Goal: Entertainment & Leisure: Consume media (video, audio)

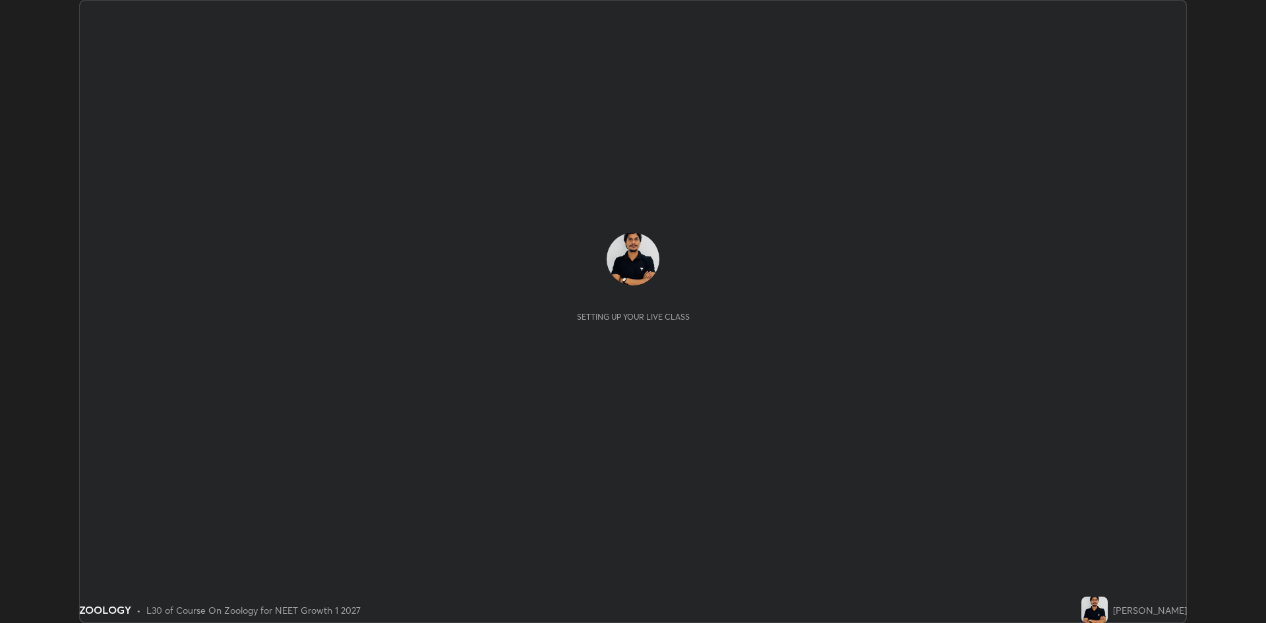
scroll to position [623, 1266]
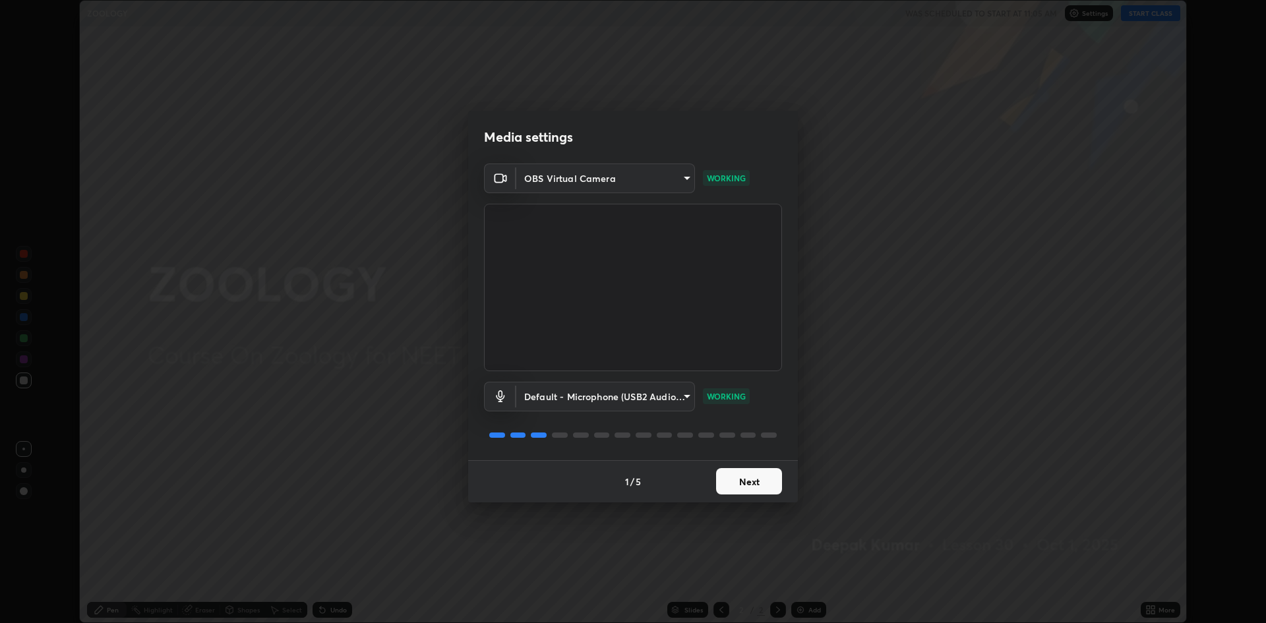
click at [759, 480] on button "Next" at bounding box center [749, 481] width 66 height 26
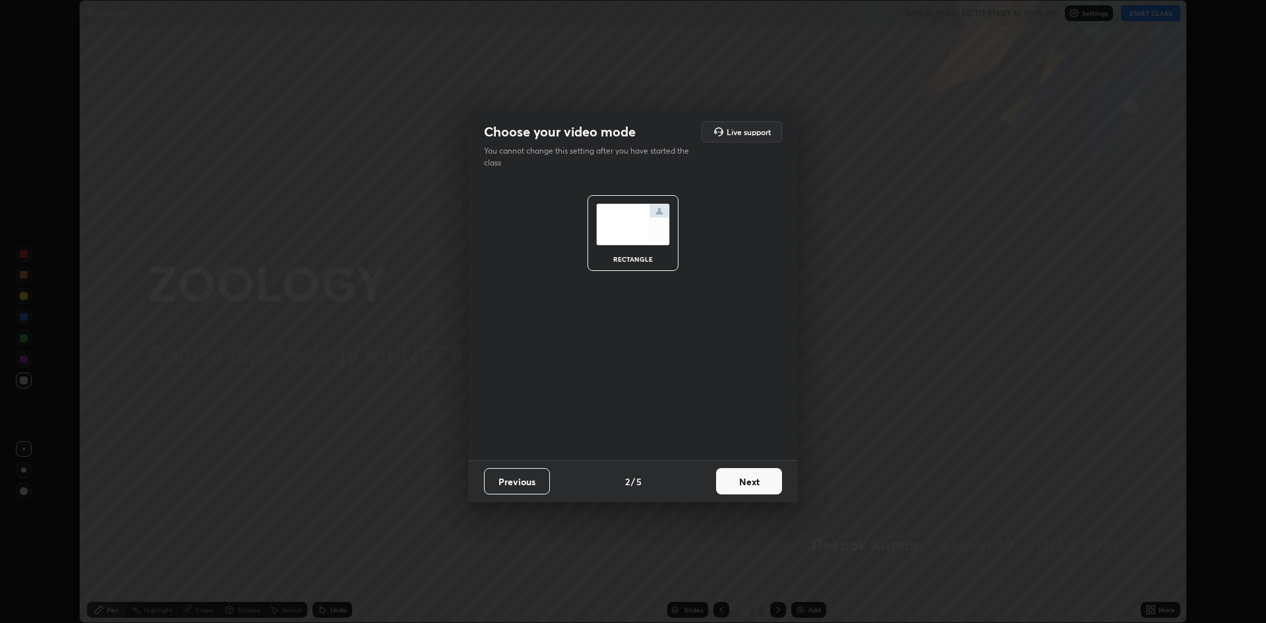
click at [751, 480] on button "Next" at bounding box center [749, 481] width 66 height 26
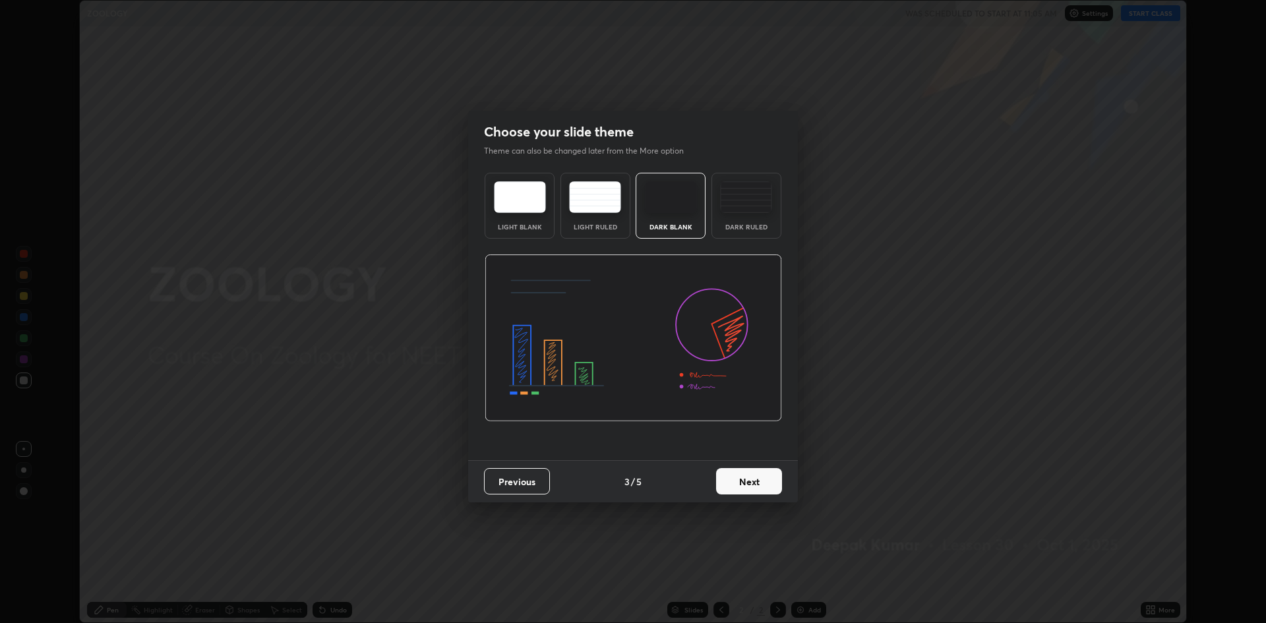
click at [755, 483] on button "Next" at bounding box center [749, 481] width 66 height 26
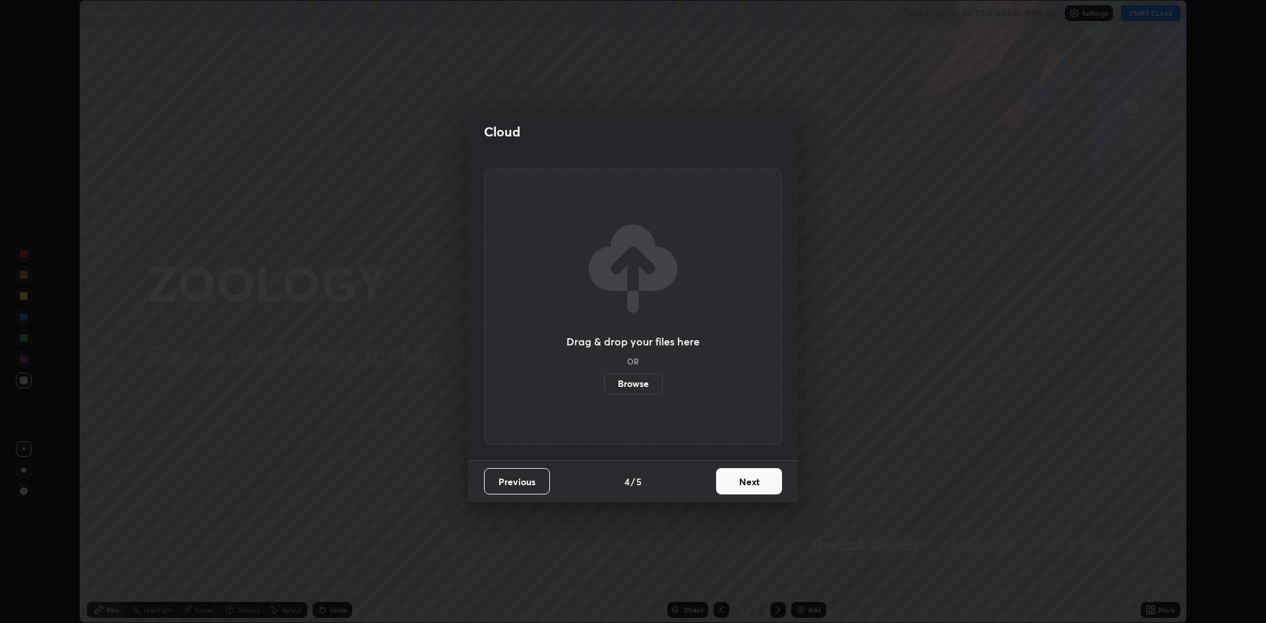
click at [757, 489] on button "Next" at bounding box center [749, 481] width 66 height 26
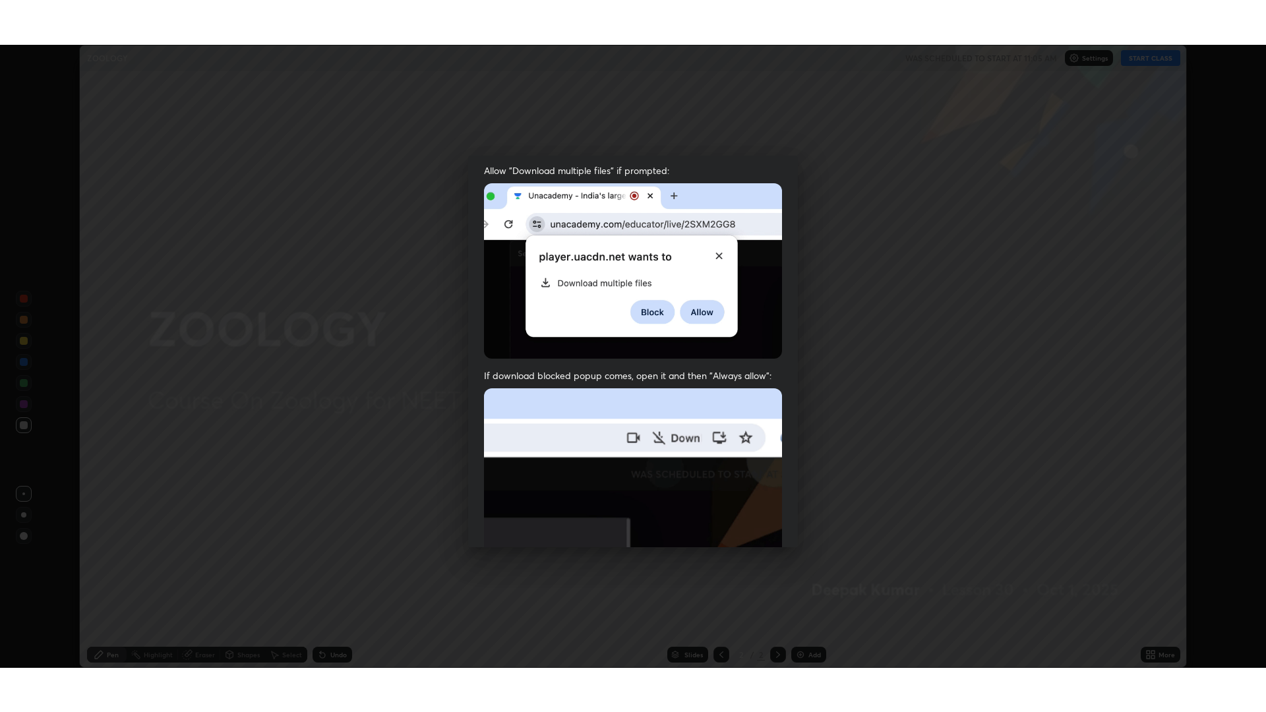
scroll to position [268, 0]
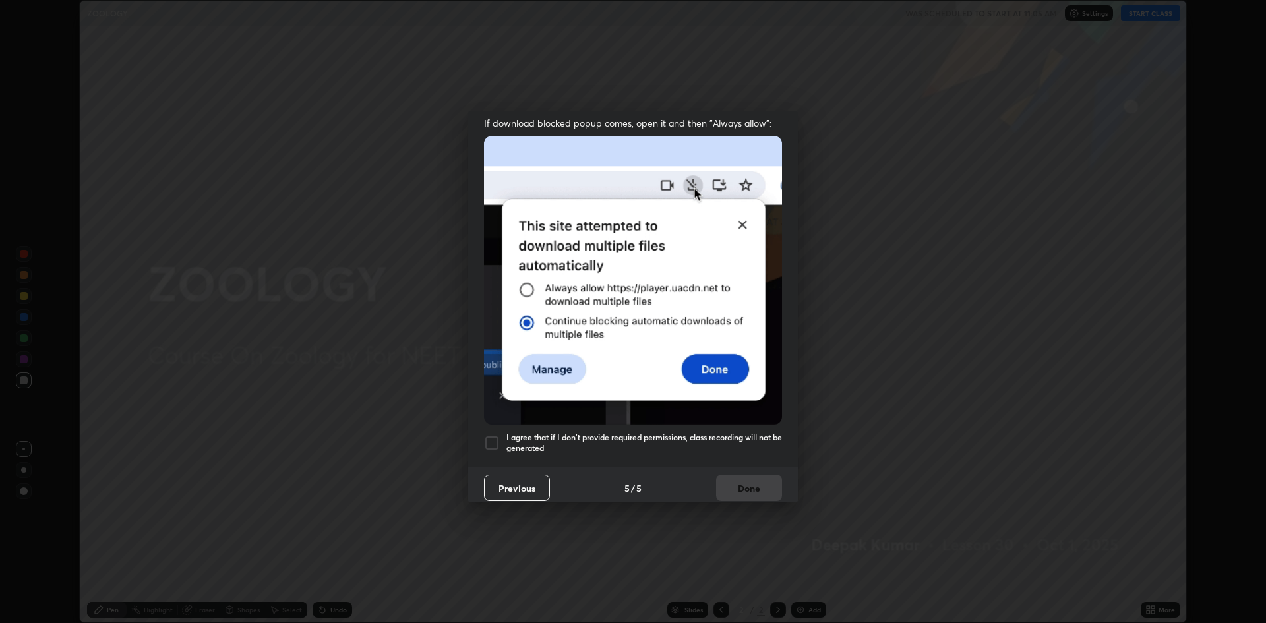
click at [507, 433] on h5 "I agree that if I don't provide required permissions, class recording will not …" at bounding box center [645, 443] width 276 height 20
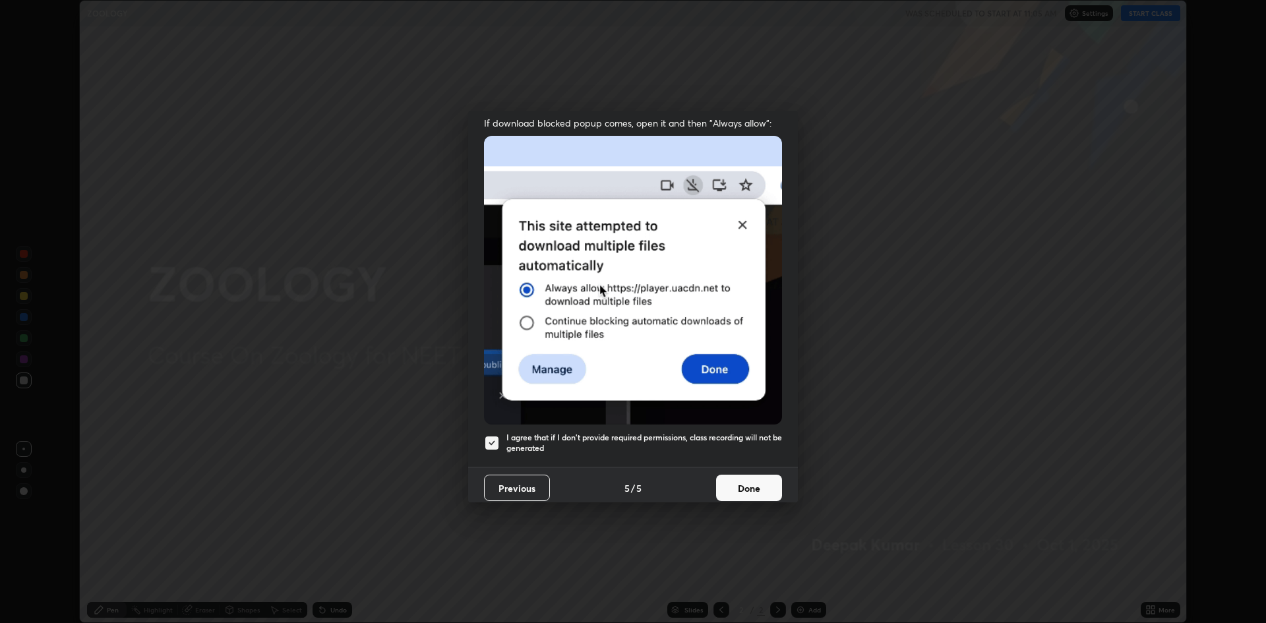
click at [748, 477] on button "Done" at bounding box center [749, 488] width 66 height 26
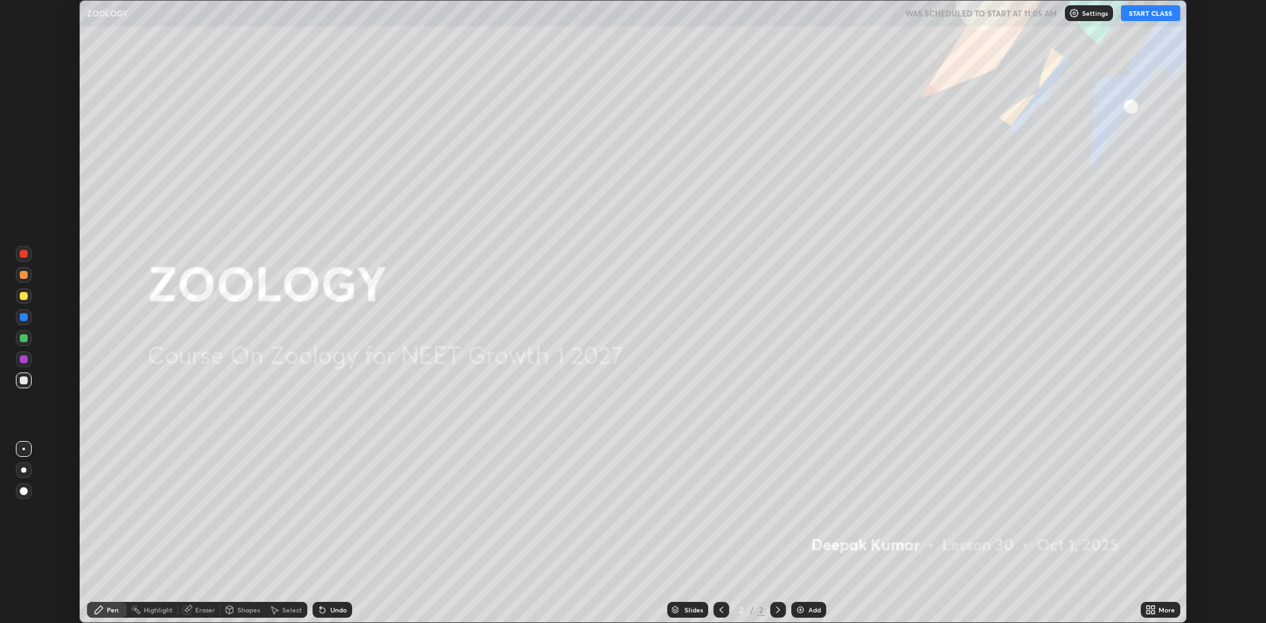
click at [1164, 15] on button "START CLASS" at bounding box center [1150, 13] width 59 height 16
click at [1160, 607] on div "More" at bounding box center [1167, 610] width 16 height 7
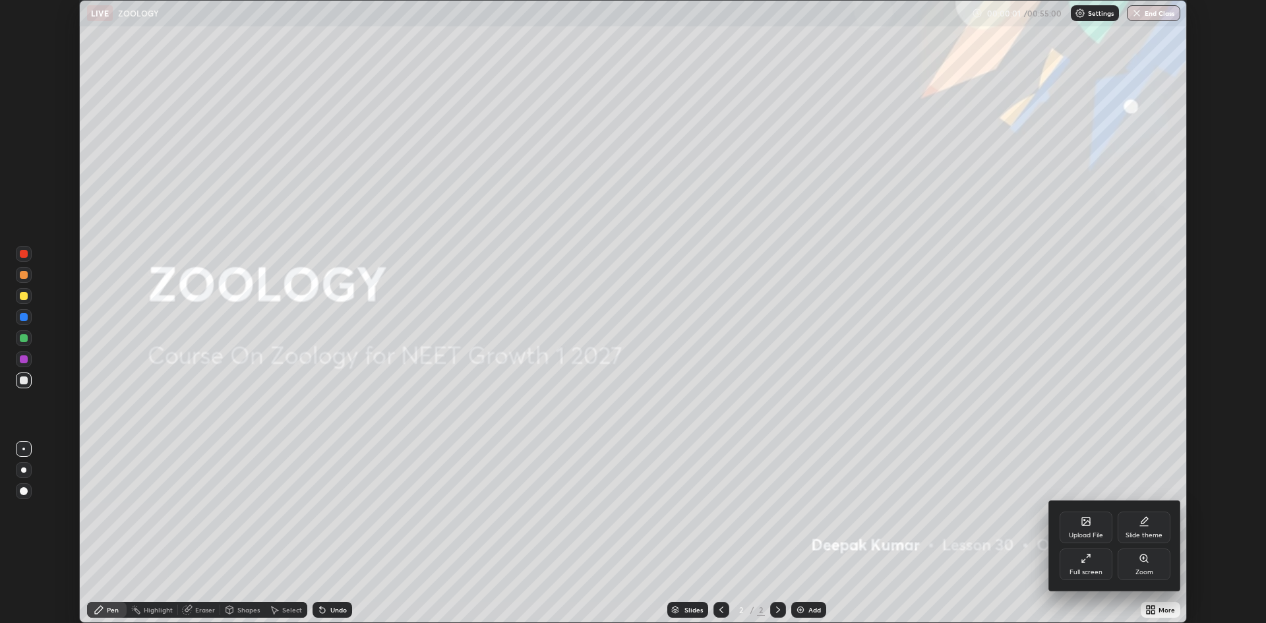
click at [1091, 567] on div "Full screen" at bounding box center [1086, 565] width 53 height 32
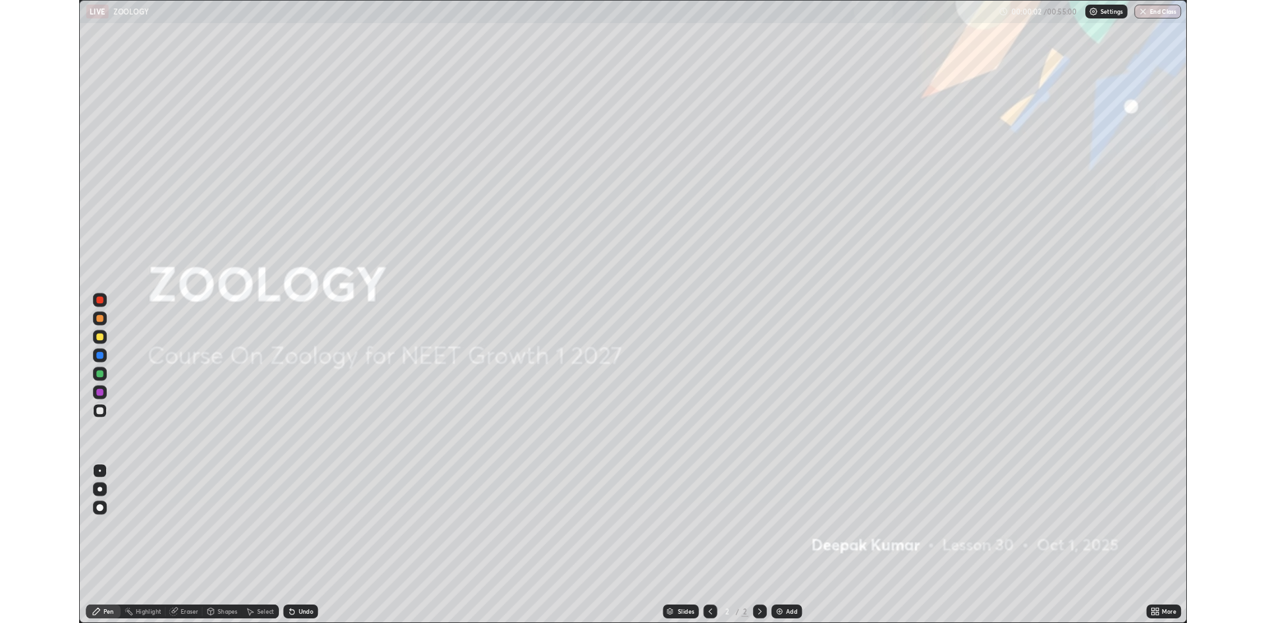
scroll to position [712, 1266]
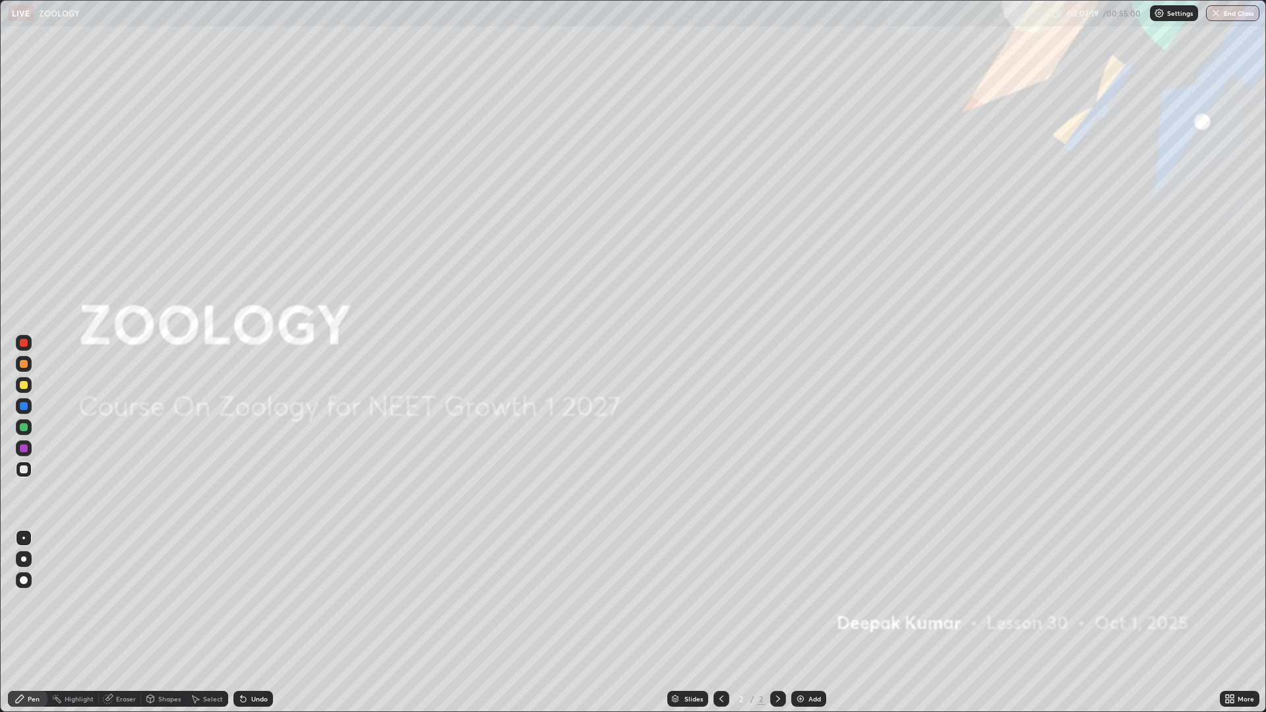
click at [807, 623] on div "Add" at bounding box center [809, 699] width 35 height 16
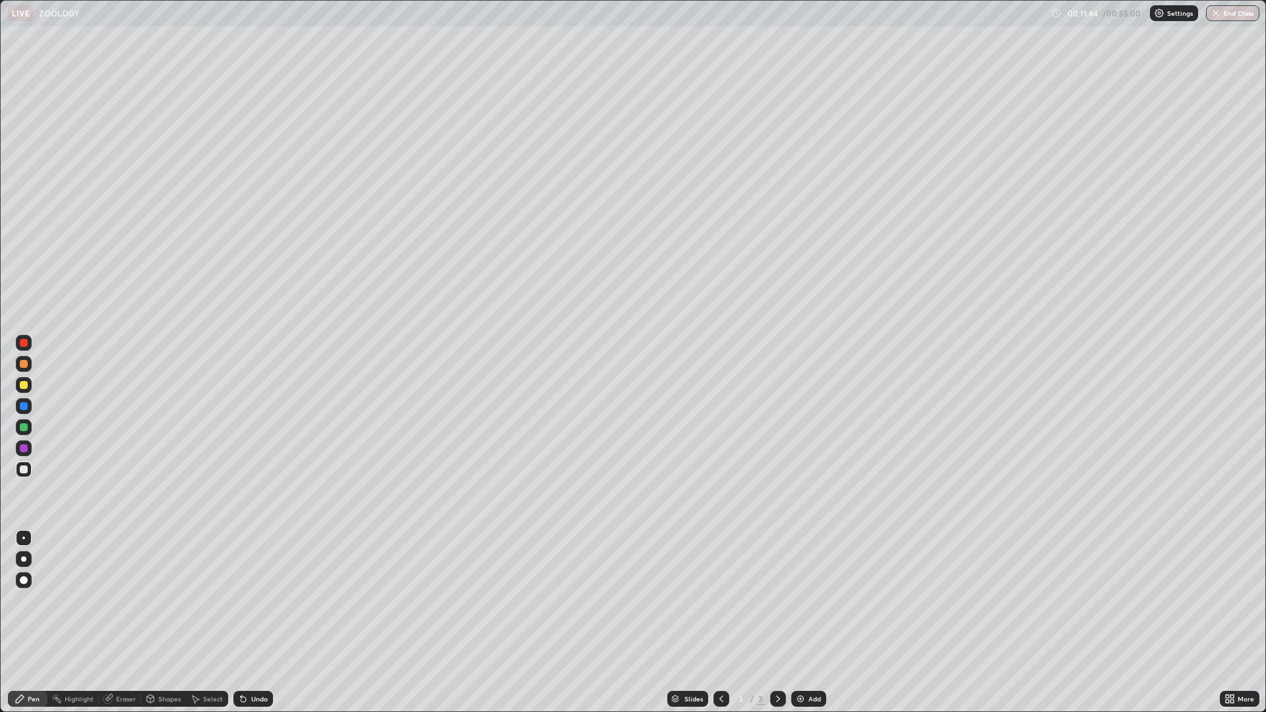
click at [39, 623] on div "Pen" at bounding box center [28, 699] width 40 height 16
click at [119, 623] on div "Eraser" at bounding box center [126, 699] width 20 height 7
click at [31, 623] on div "Pen" at bounding box center [28, 699] width 40 height 16
click at [810, 623] on div "Add" at bounding box center [809, 699] width 35 height 16
click at [23, 344] on div at bounding box center [24, 343] width 8 height 8
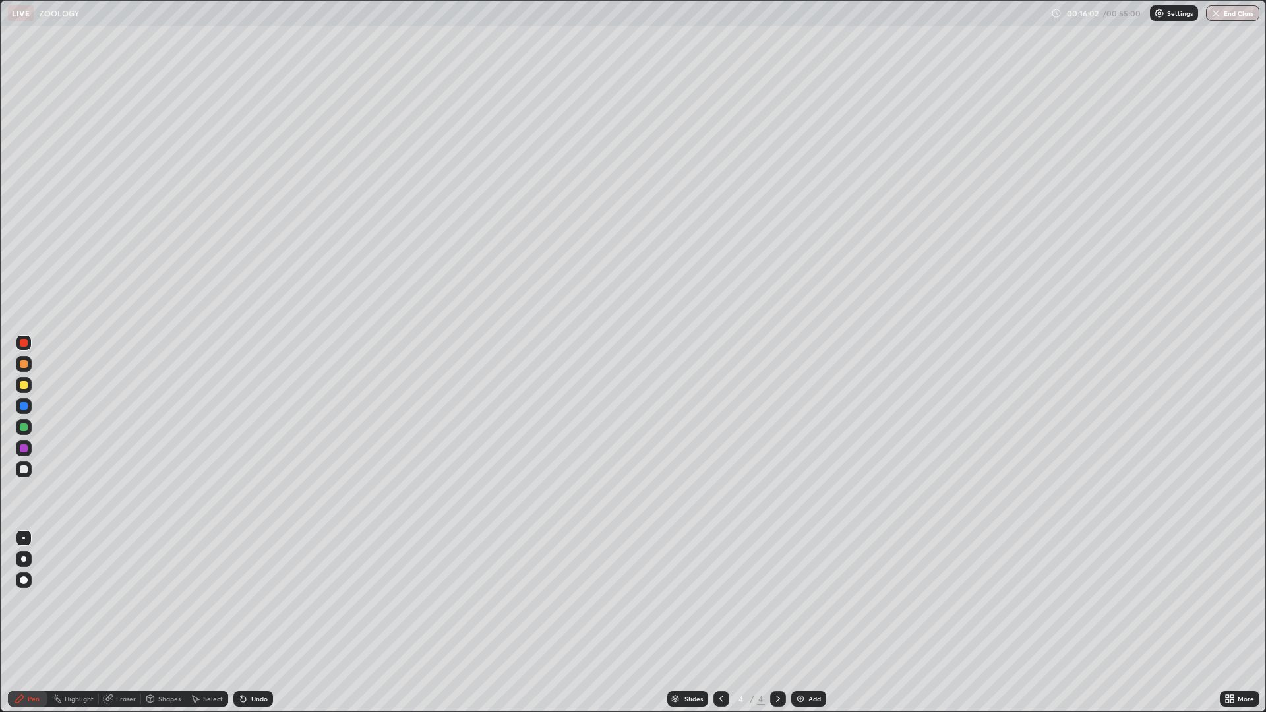
click at [22, 470] on div at bounding box center [24, 470] width 8 height 8
click at [123, 623] on div "Eraser" at bounding box center [126, 699] width 20 height 7
click at [36, 623] on div "Pen" at bounding box center [28, 699] width 40 height 16
click at [808, 623] on div "Add" at bounding box center [809, 699] width 35 height 16
click at [119, 623] on div "Eraser" at bounding box center [126, 699] width 20 height 7
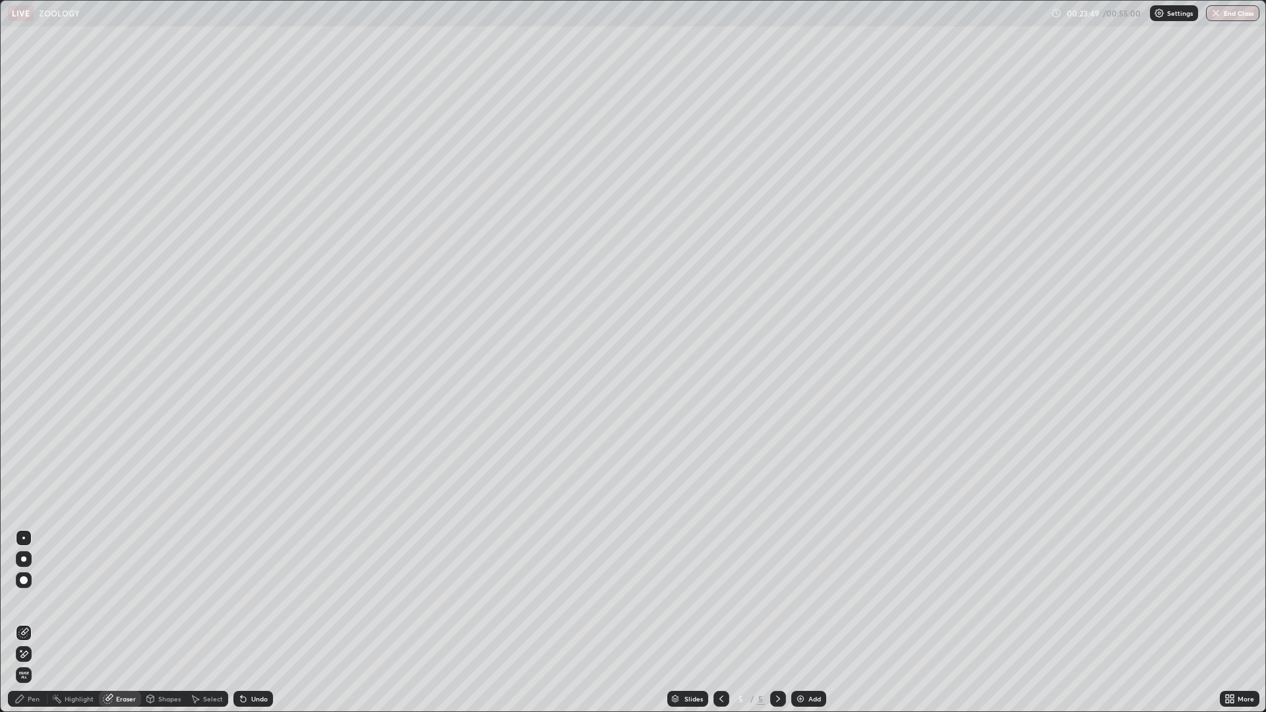
click at [31, 623] on div "Pen" at bounding box center [28, 699] width 40 height 16
click at [245, 623] on icon at bounding box center [243, 699] width 11 height 11
click at [256, 623] on div "Undo" at bounding box center [259, 699] width 16 height 7
click at [249, 623] on div "Undo" at bounding box center [253, 699] width 40 height 16
click at [21, 346] on div at bounding box center [24, 343] width 8 height 8
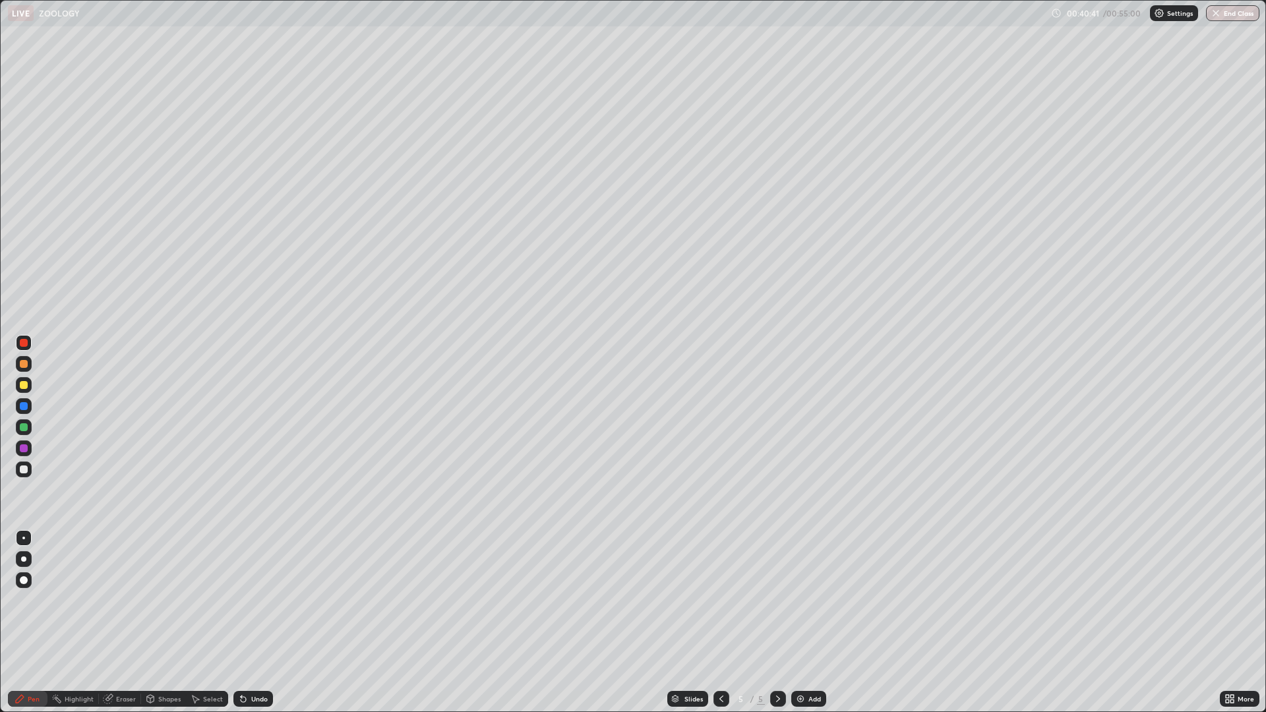
click at [118, 623] on div "Eraser" at bounding box center [126, 699] width 20 height 7
click at [30, 623] on div "Pen" at bounding box center [34, 699] width 12 height 7
click at [805, 623] on div "Add" at bounding box center [809, 699] width 35 height 16
click at [720, 623] on icon at bounding box center [721, 699] width 11 height 11
click at [722, 623] on icon at bounding box center [722, 699] width 4 height 7
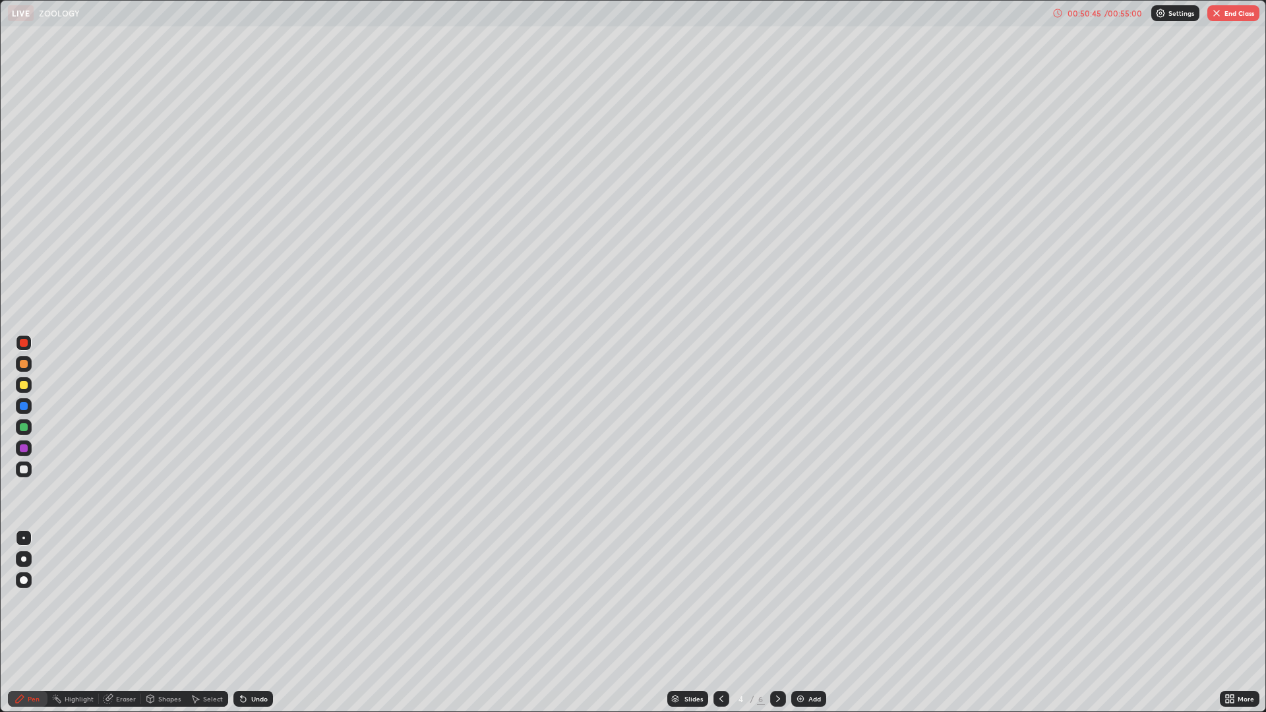
click at [796, 623] on div "Add" at bounding box center [809, 699] width 35 height 16
click at [809, 623] on div "Add" at bounding box center [815, 699] width 13 height 7
click at [720, 623] on icon at bounding box center [721, 699] width 11 height 11
click at [1234, 13] on button "End Class" at bounding box center [1234, 13] width 52 height 16
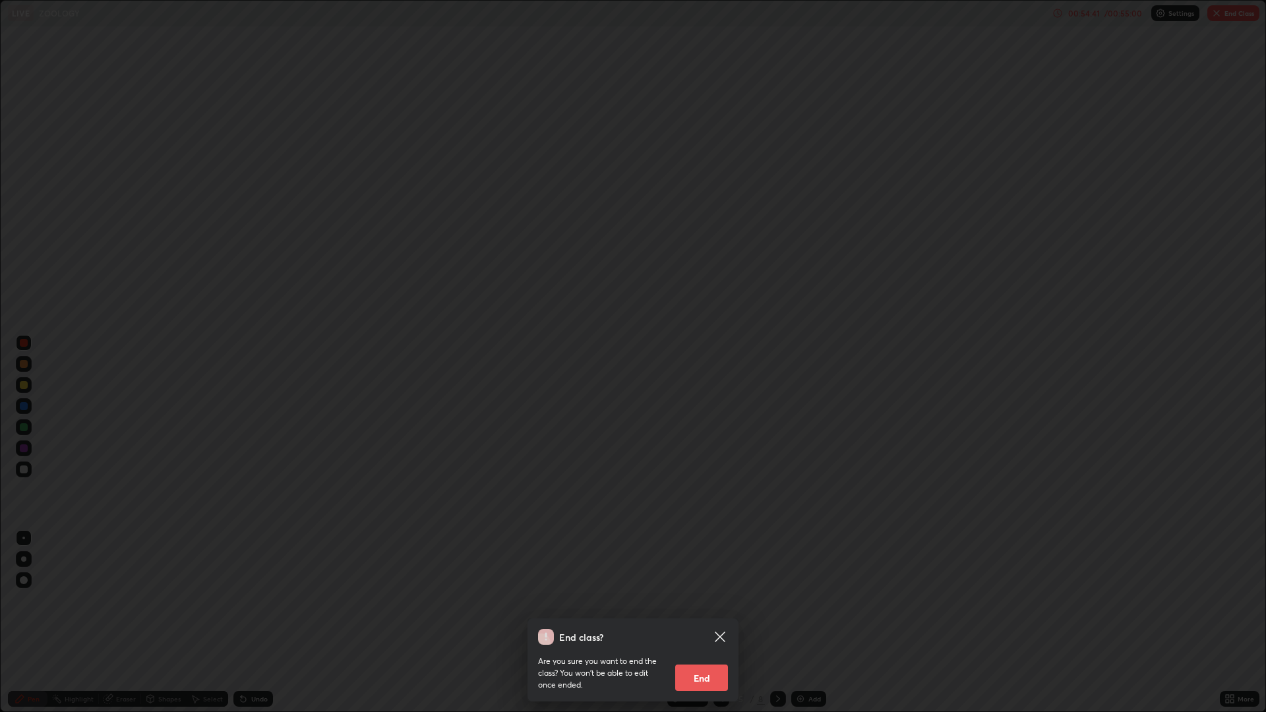
click at [714, 623] on button "End" at bounding box center [701, 678] width 53 height 26
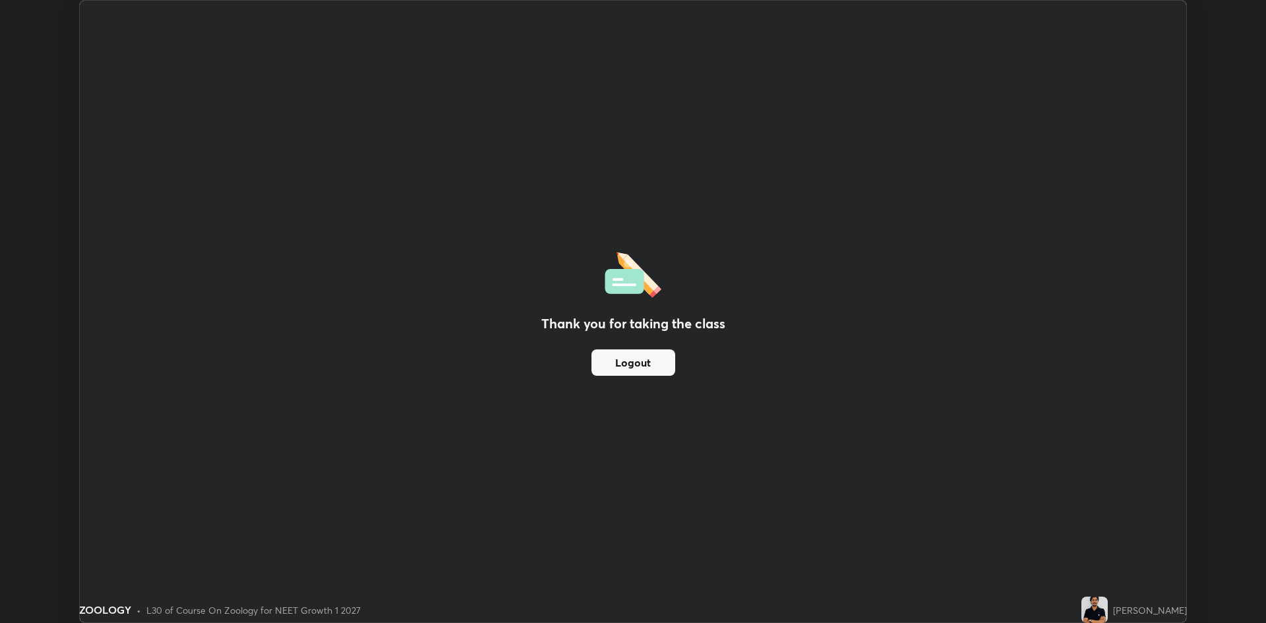
scroll to position [65336, 64693]
